Goal: Information Seeking & Learning: Check status

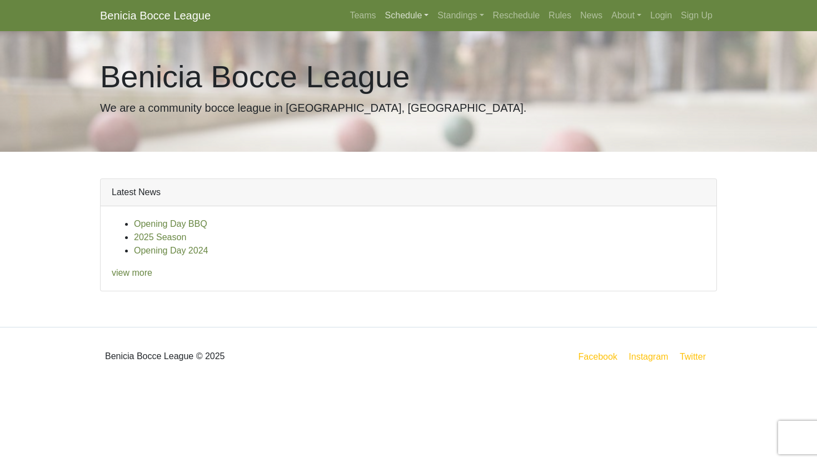
click at [398, 17] on link "Schedule" at bounding box center [407, 15] width 53 height 22
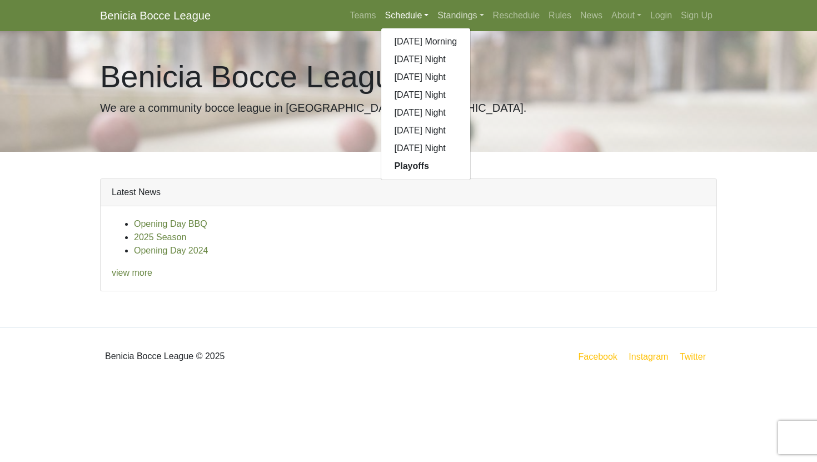
click at [447, 9] on link "Standings" at bounding box center [460, 15] width 55 height 22
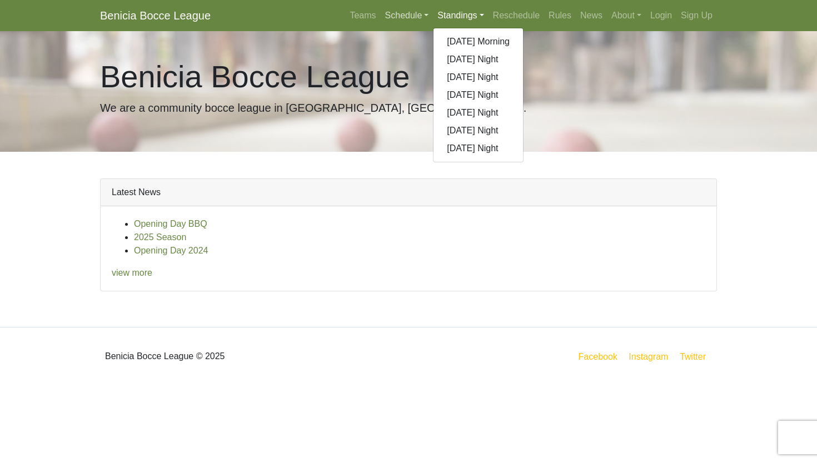
click at [390, 8] on link "Schedule" at bounding box center [407, 15] width 53 height 22
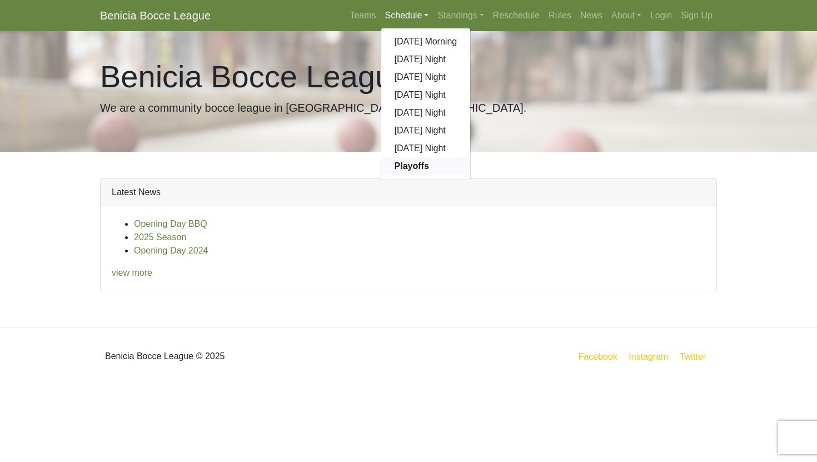
click at [397, 158] on link "Playoffs" at bounding box center [425, 166] width 89 height 18
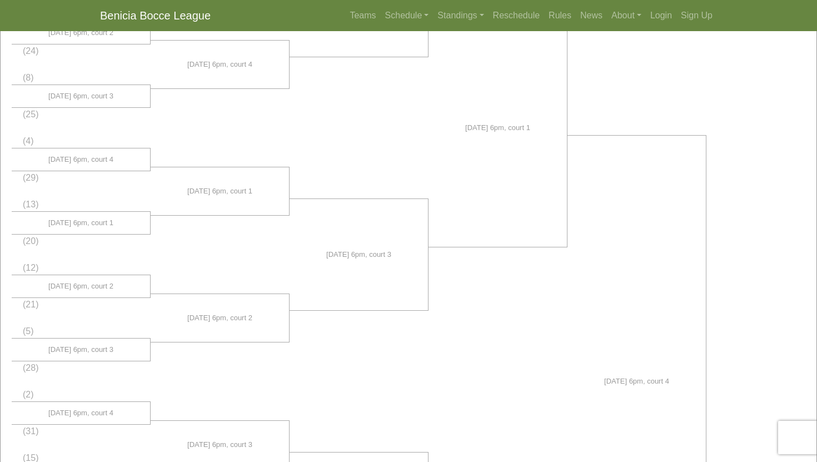
scroll to position [317, 0]
